Goal: Task Accomplishment & Management: Complete application form

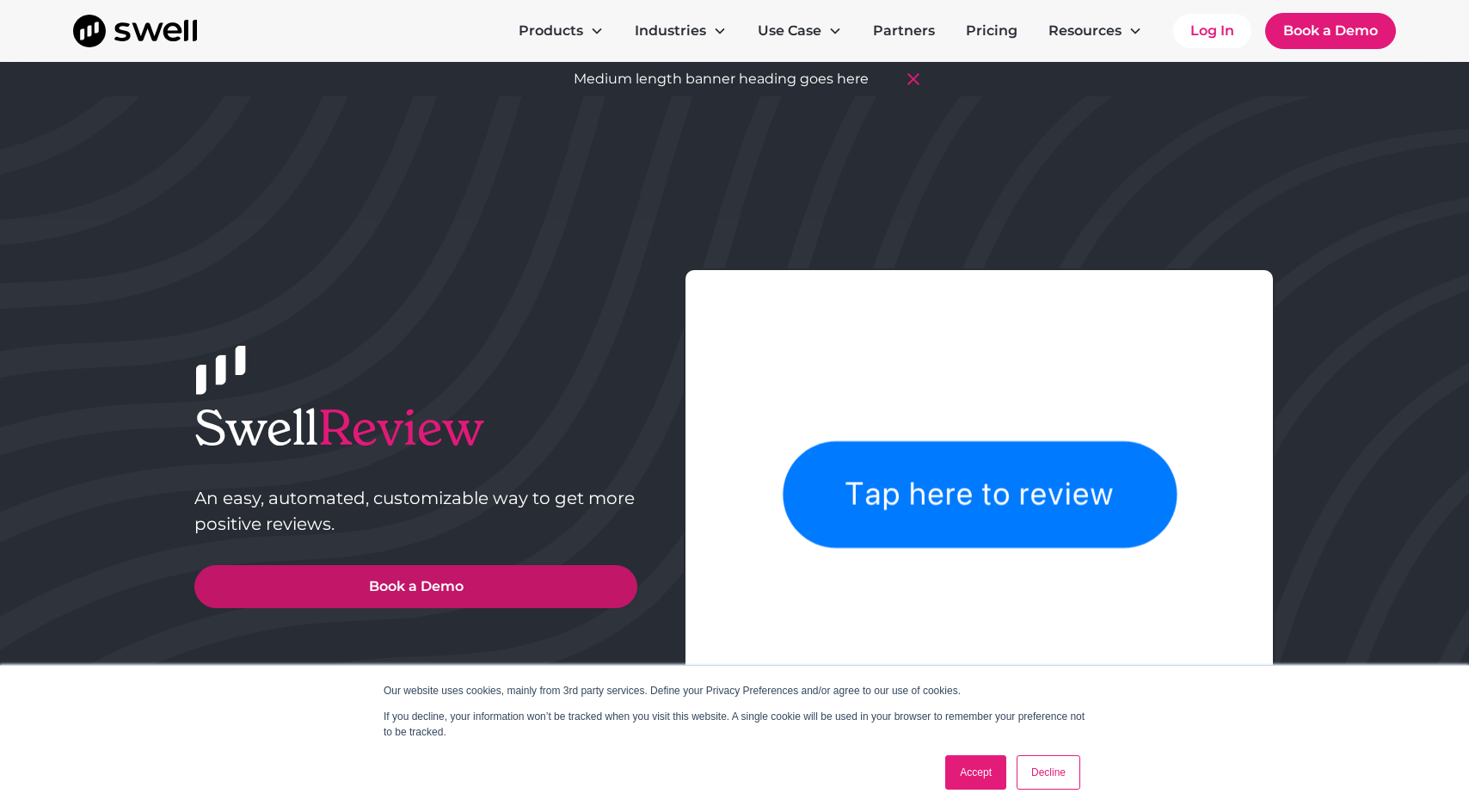
click at [435, 581] on link "Book a Demo" at bounding box center [416, 586] width 443 height 43
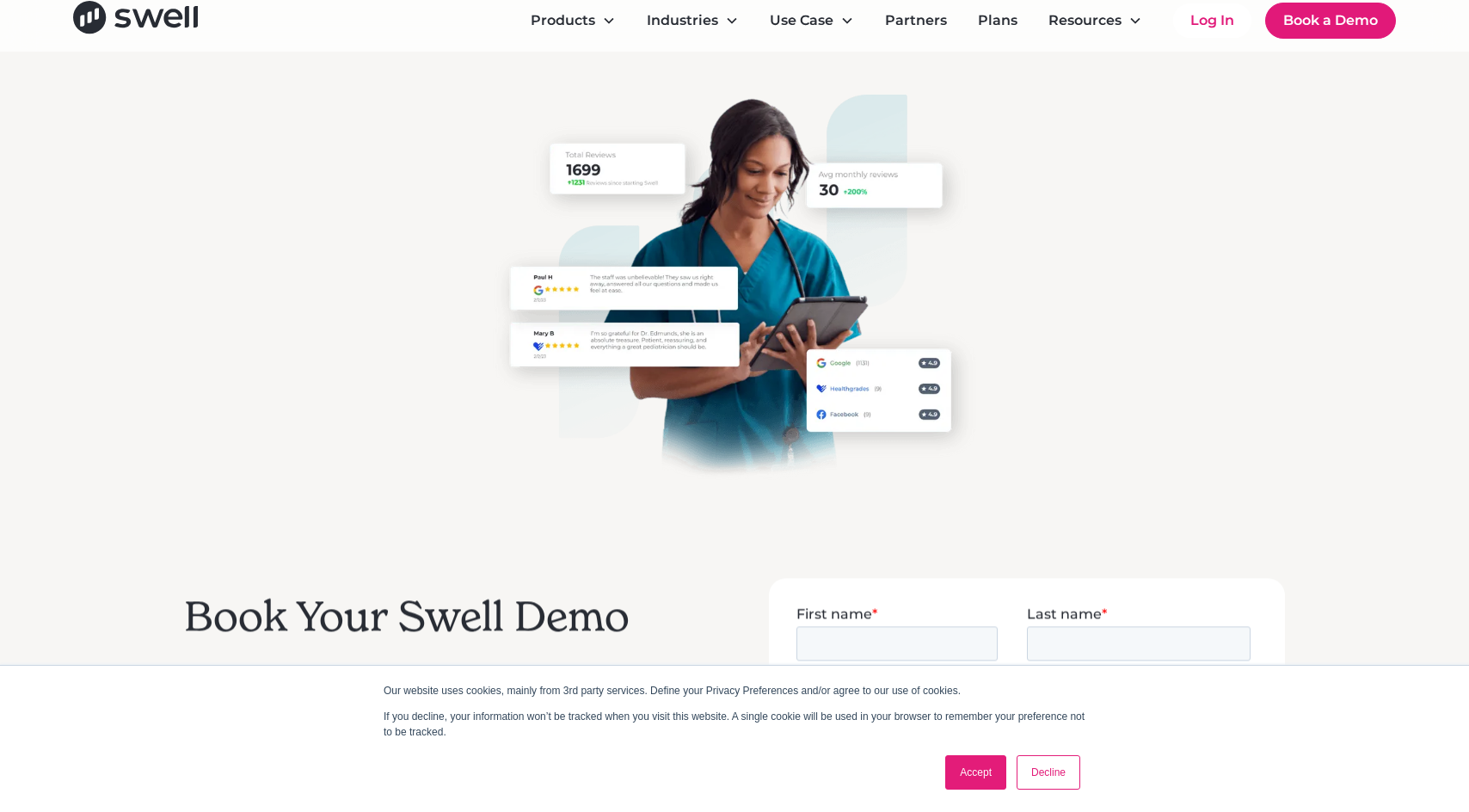
scroll to position [46, 0]
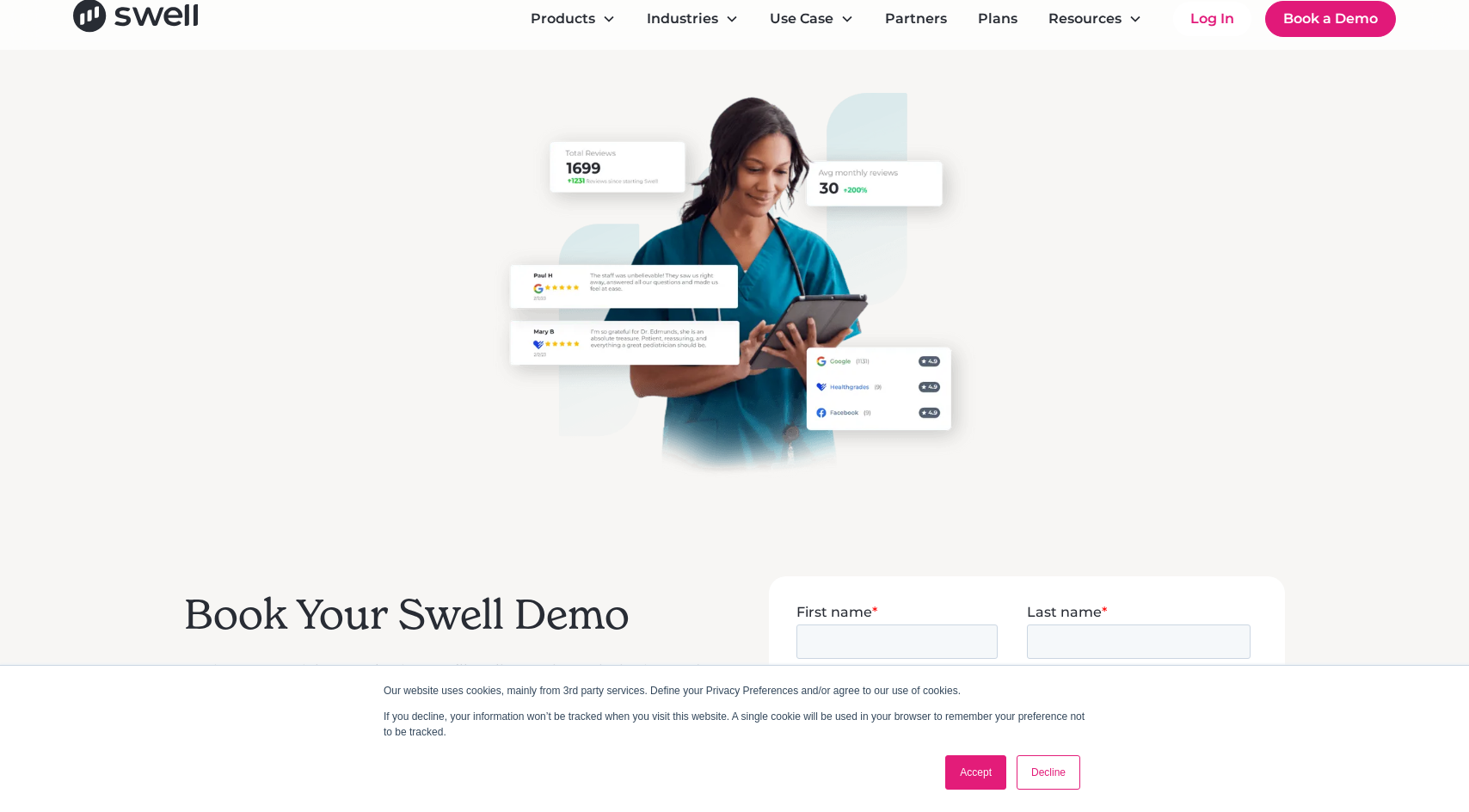
click at [966, 773] on link "Accept" at bounding box center [976, 772] width 61 height 34
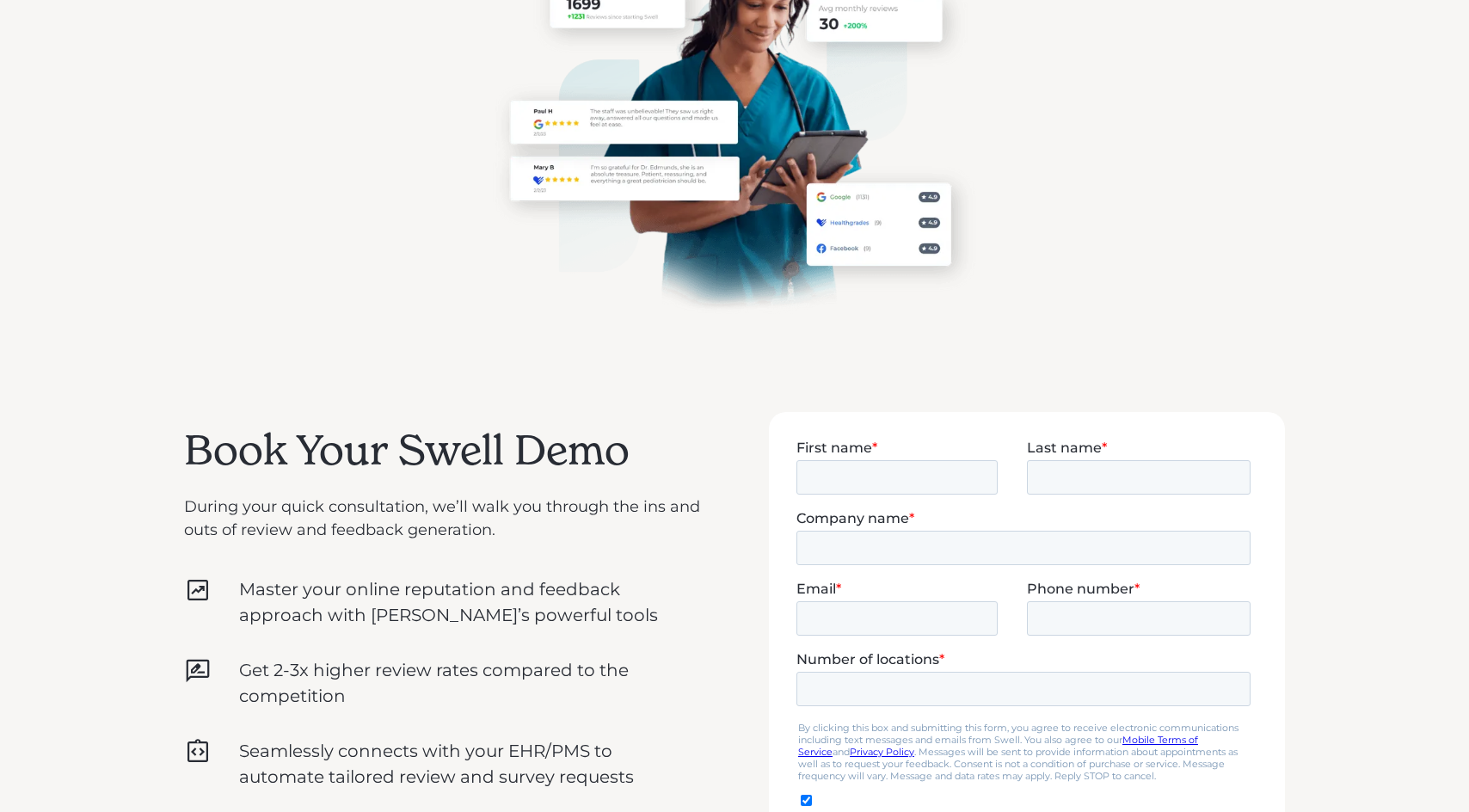
scroll to position [227, 0]
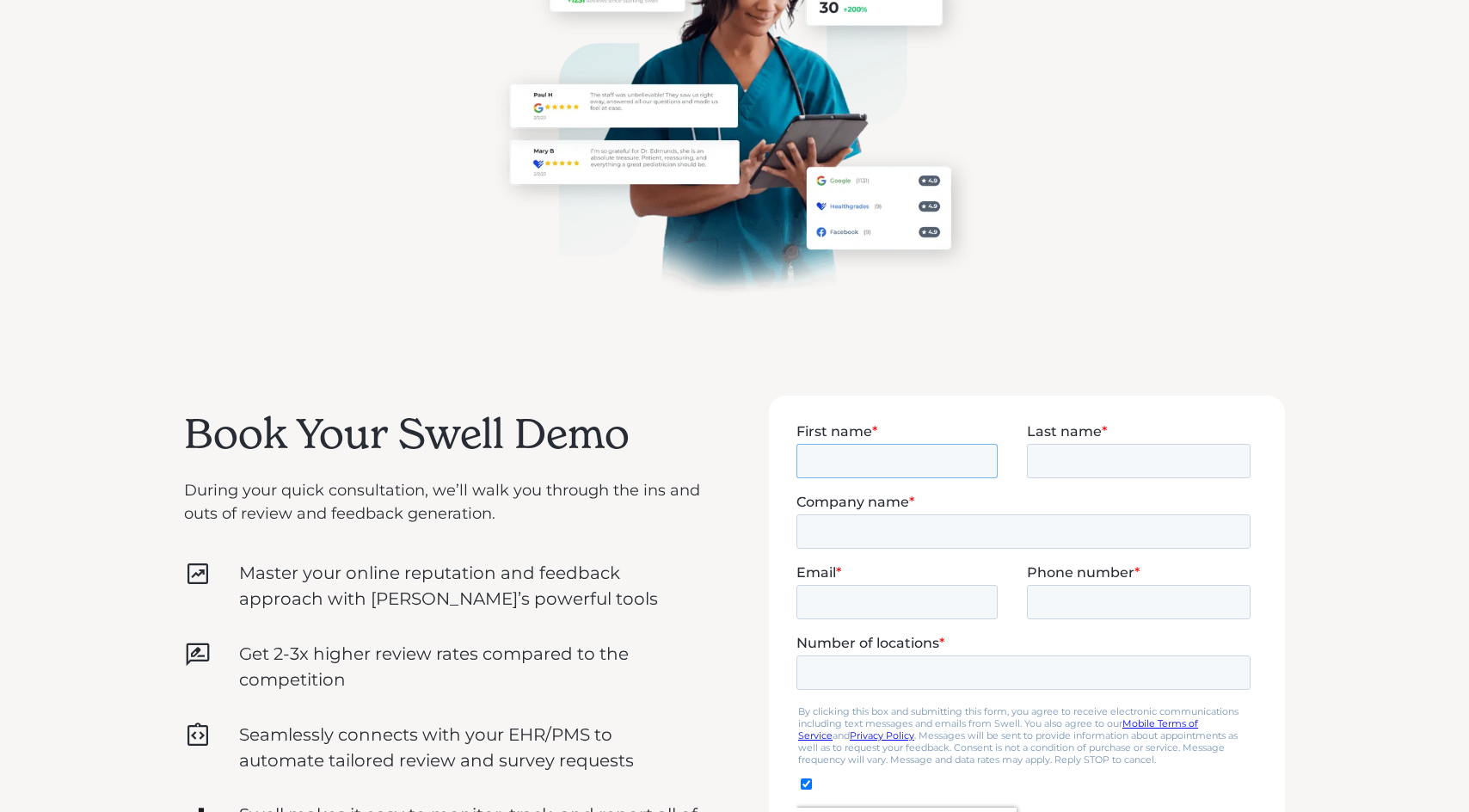
click at [833, 460] on input "First name *" at bounding box center [897, 459] width 202 height 34
type input "Sean"
click at [1053, 459] on input "Last name *" at bounding box center [1138, 459] width 224 height 34
type input "Moriarty"
click at [895, 524] on input "Company name *" at bounding box center [1023, 531] width 454 height 34
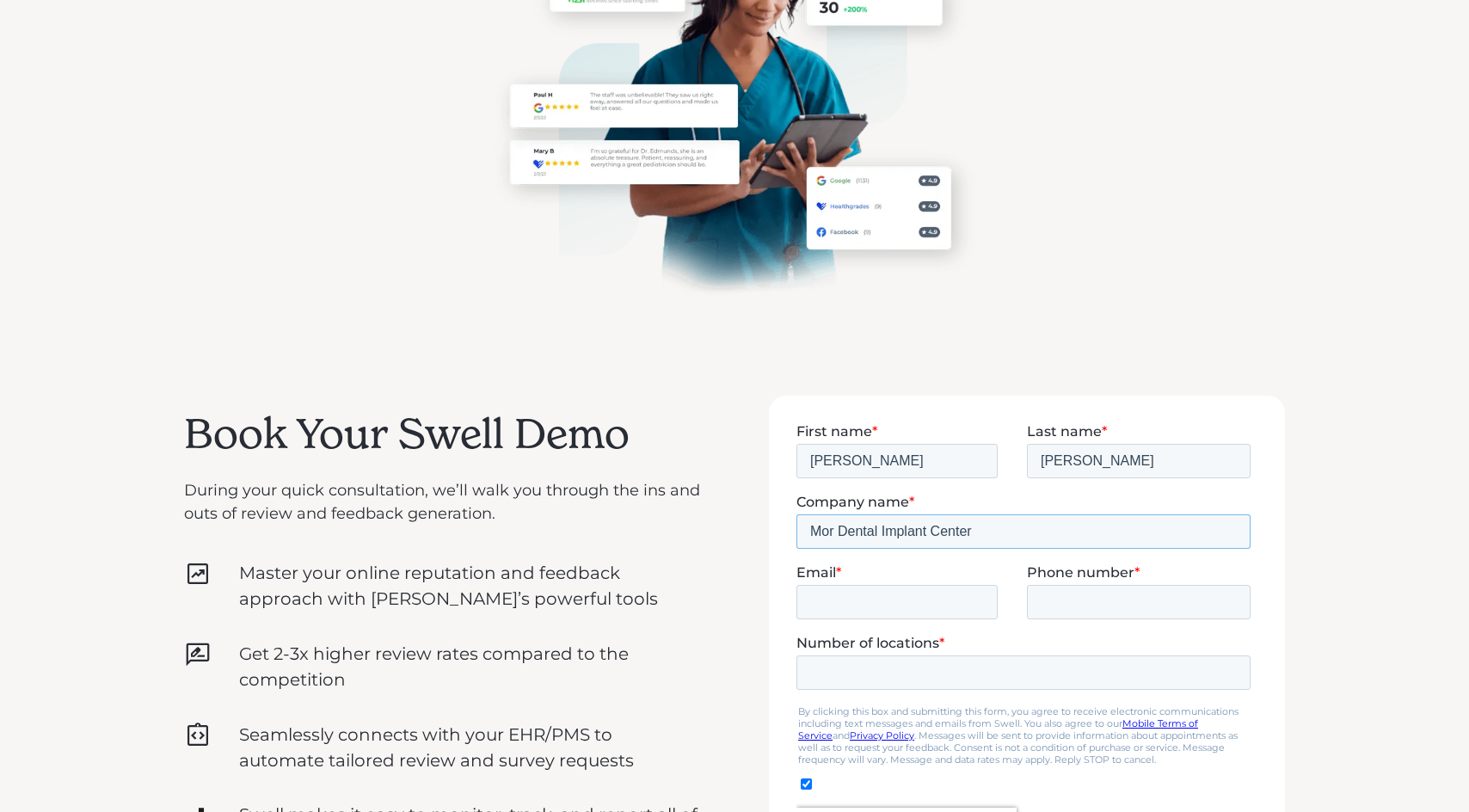
type input "Mor Dental Implant Center"
click at [880, 603] on input "Email *" at bounding box center [897, 601] width 202 height 34
type input "drseanmoriarty@gmail.com"
click at [1052, 603] on input "Phone number *" at bounding box center [1138, 601] width 224 height 34
type input "12672555945"
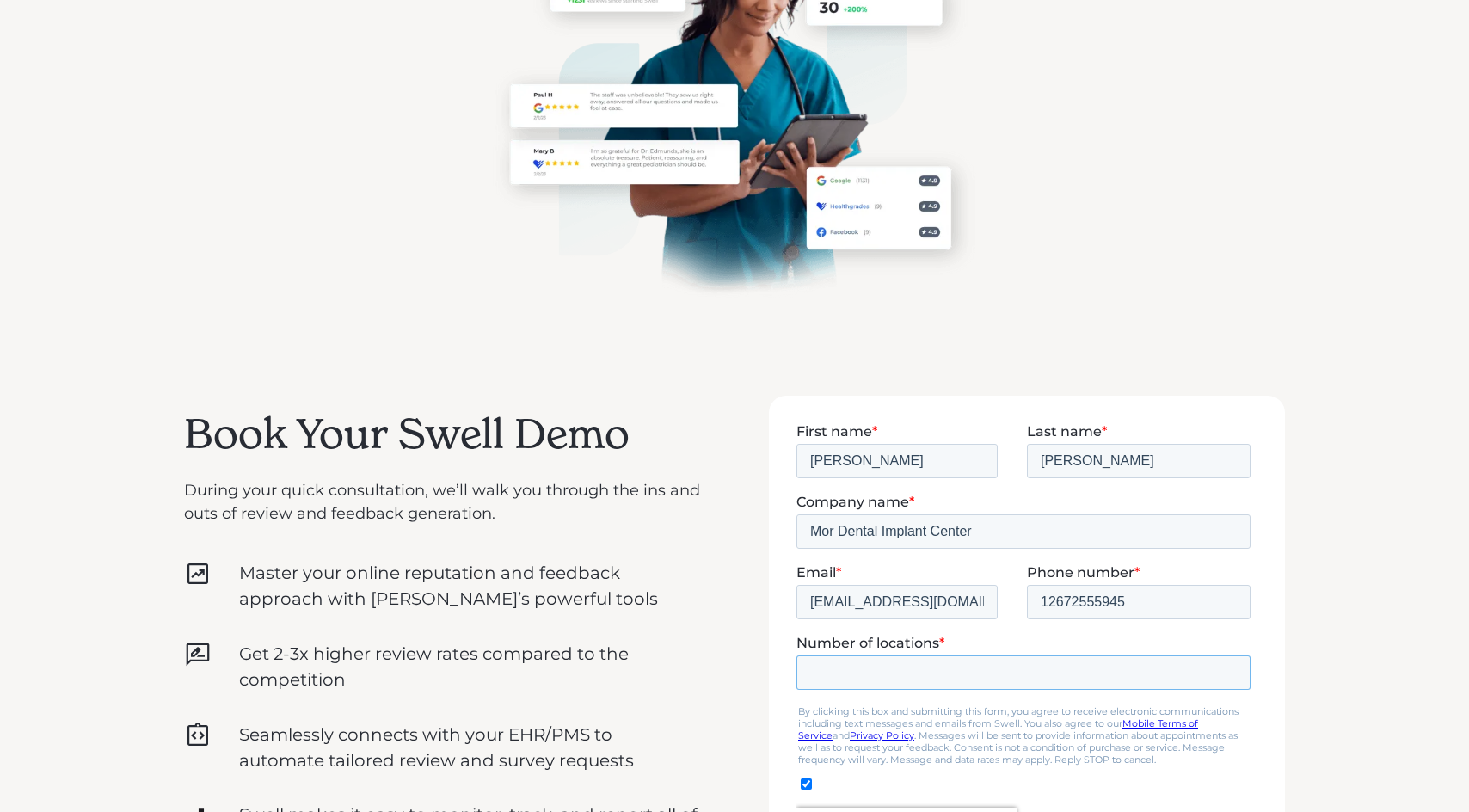
click at [907, 679] on input "Number of locations *" at bounding box center [1023, 671] width 454 height 34
type input "1"
click at [1230, 666] on input "1" at bounding box center [1023, 671] width 454 height 34
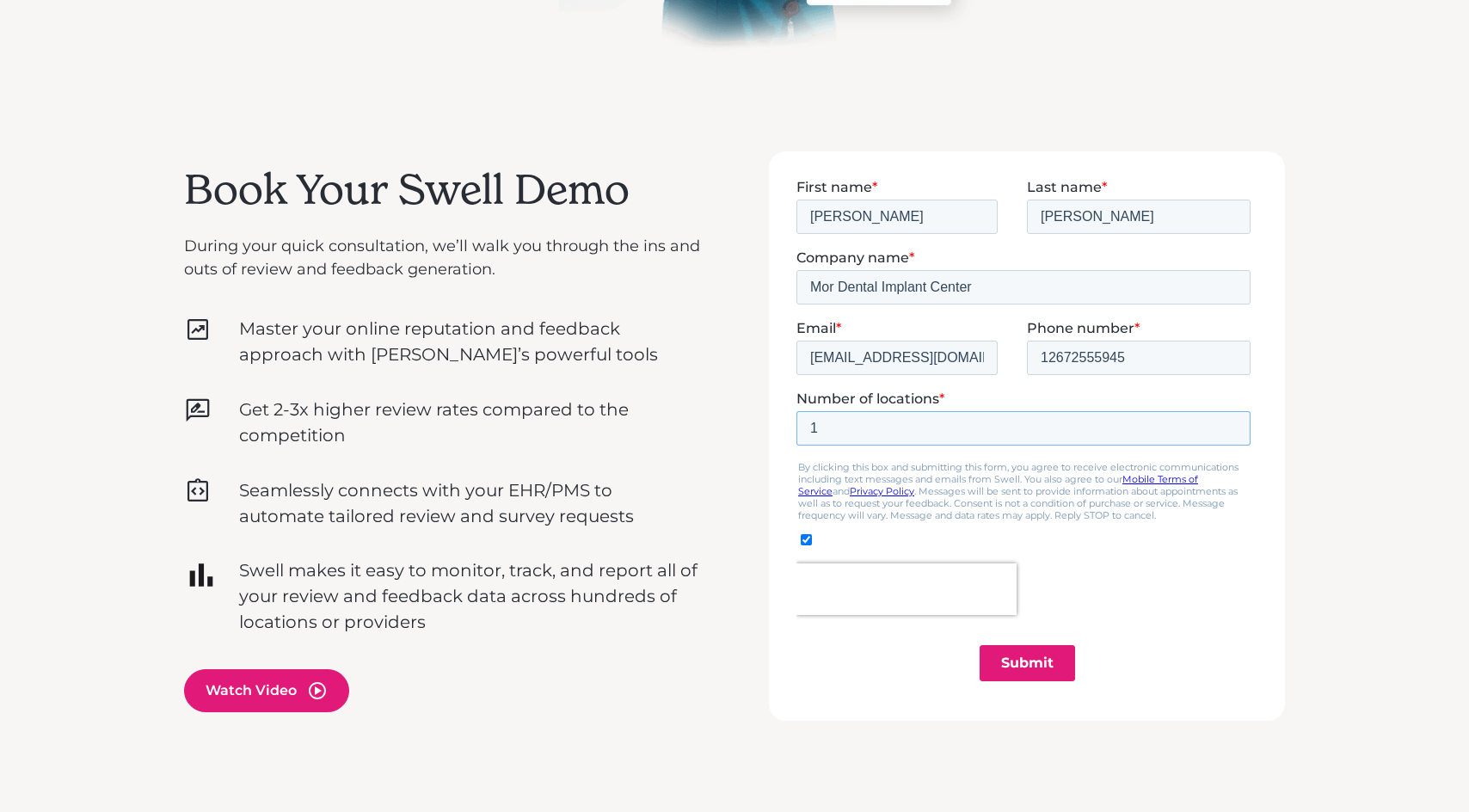
scroll to position [477, 0]
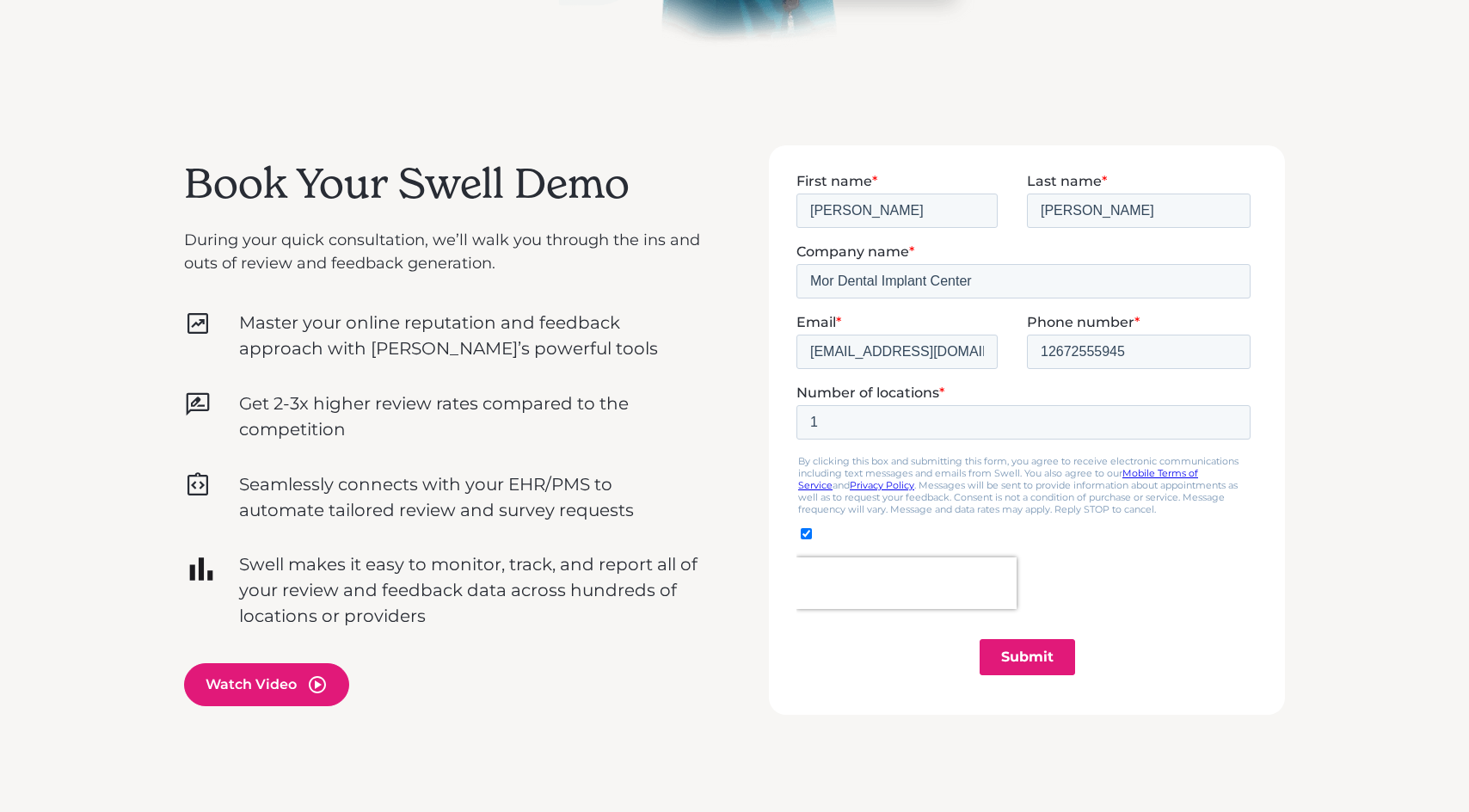
click at [1030, 658] on input "Submit" at bounding box center [1027, 656] width 96 height 36
